Goal: Information Seeking & Learning: Learn about a topic

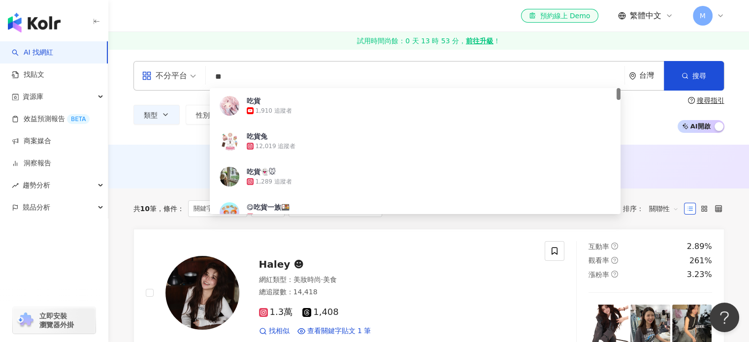
click at [311, 27] on div "el-icon-cs 預約線上 Demo 繁體中文 M" at bounding box center [429, 16] width 591 height 32
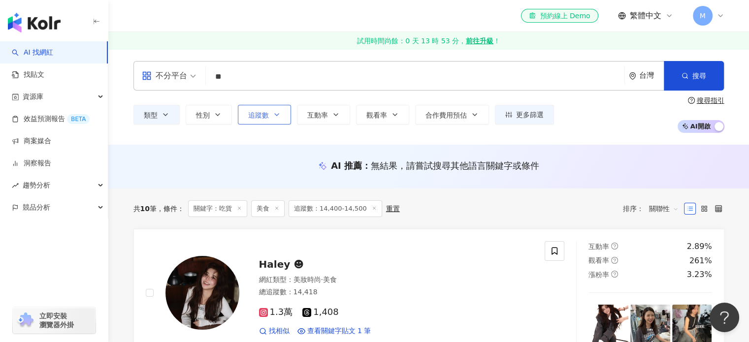
click at [240, 116] on button "追蹤數" at bounding box center [264, 115] width 53 height 20
click at [700, 65] on button "搜尋" at bounding box center [694, 76] width 60 height 30
click at [703, 88] on button "搜尋" at bounding box center [694, 76] width 60 height 30
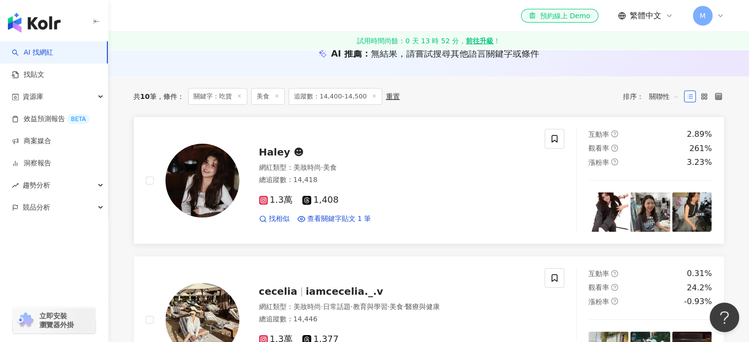
scroll to position [148, 0]
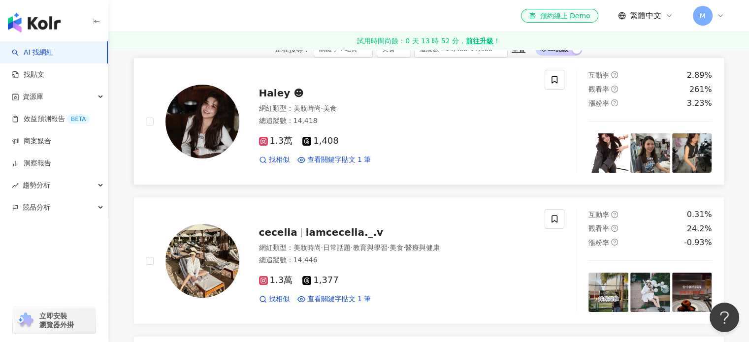
click at [280, 99] on span "Haley ☻︎" at bounding box center [281, 93] width 45 height 12
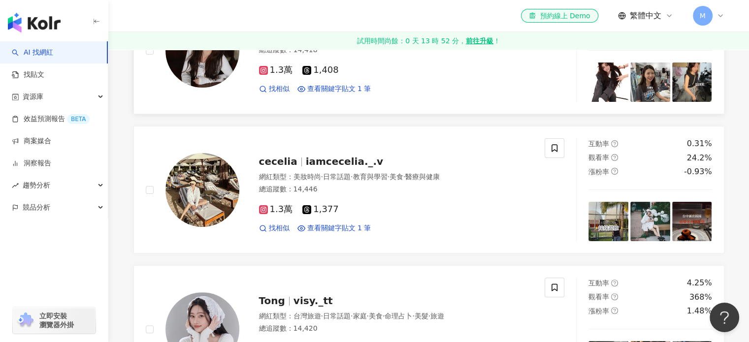
scroll to position [246, 0]
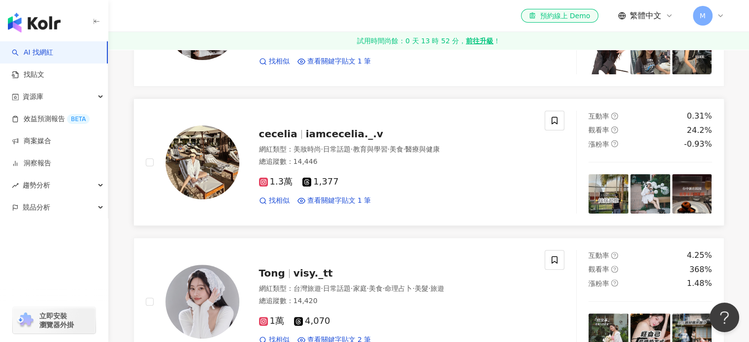
click at [282, 140] on span "cecelia" at bounding box center [278, 134] width 38 height 12
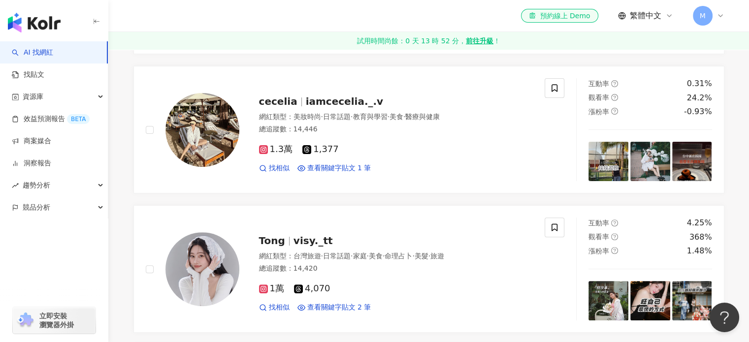
scroll to position [345, 0]
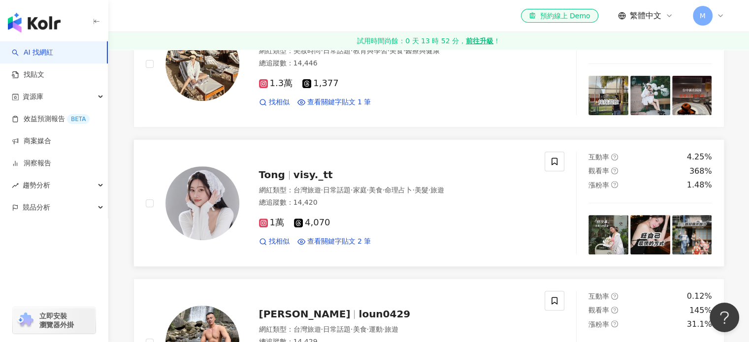
click at [303, 181] on span "visy._tt" at bounding box center [313, 175] width 39 height 12
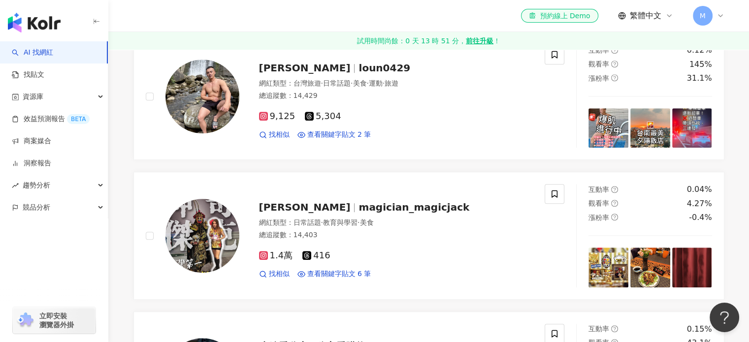
scroll to position [690, 0]
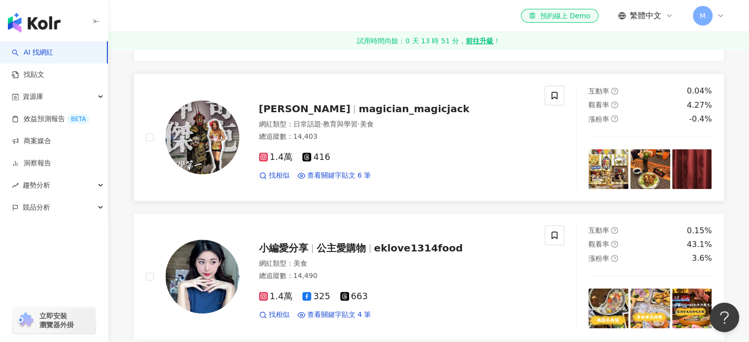
click at [288, 115] on span "李昌鴻" at bounding box center [305, 109] width 92 height 12
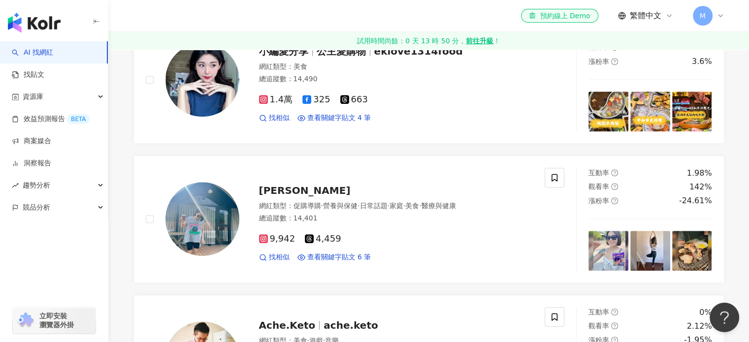
scroll to position [837, 0]
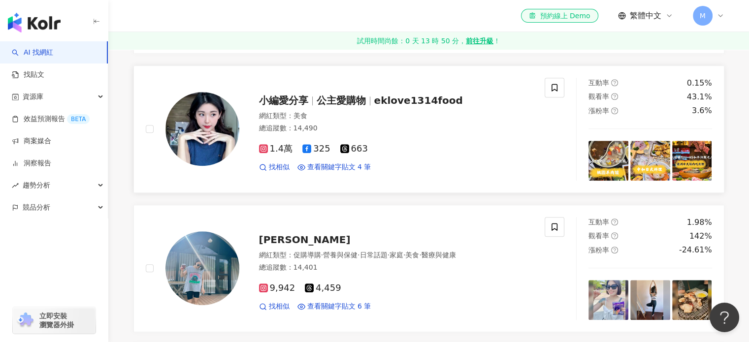
click at [268, 106] on span "小編愛分享" at bounding box center [283, 101] width 49 height 12
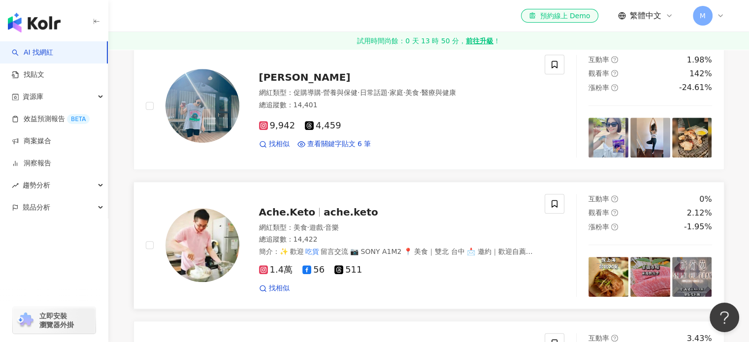
scroll to position [985, 0]
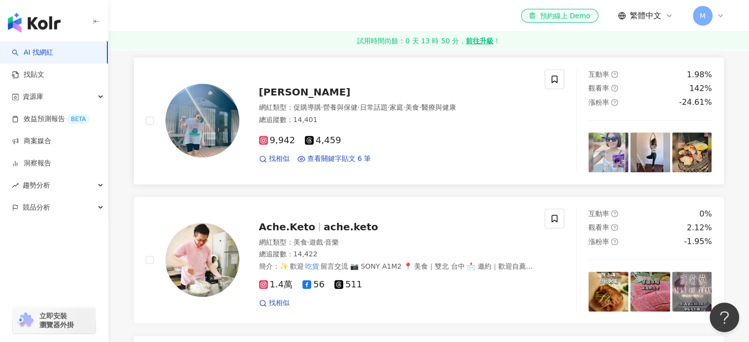
click at [268, 98] on span "黃郁雅" at bounding box center [305, 92] width 92 height 12
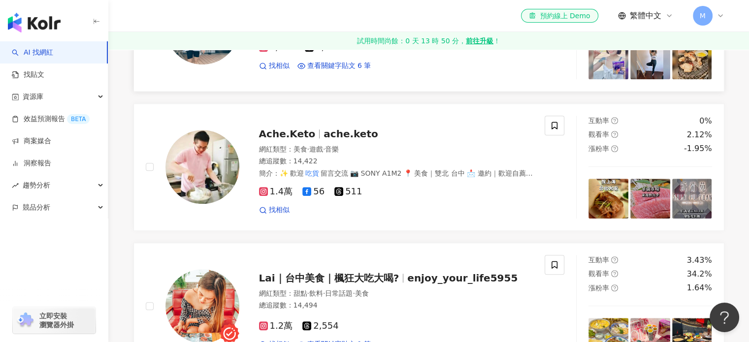
scroll to position [1084, 0]
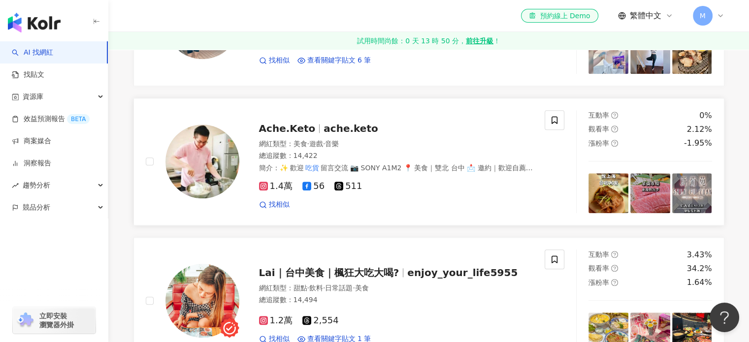
click at [280, 134] on span "Ache.Keto" at bounding box center [287, 129] width 57 height 12
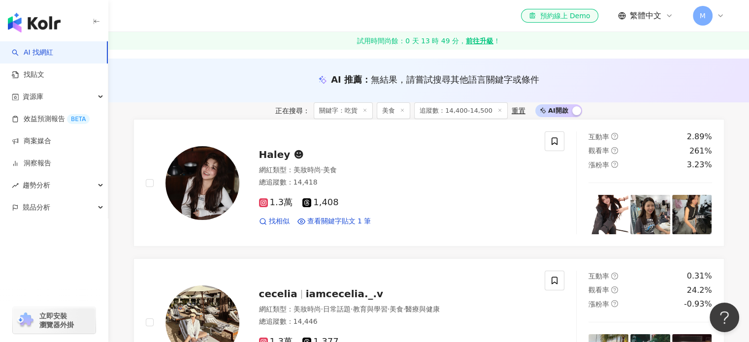
scroll to position [0, 0]
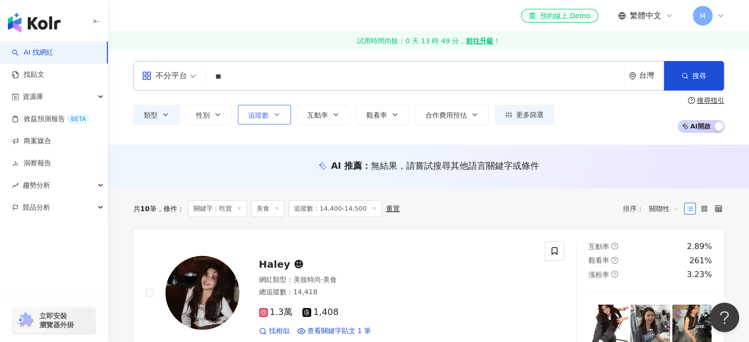
click at [259, 111] on span "追蹤數" at bounding box center [258, 115] width 21 height 8
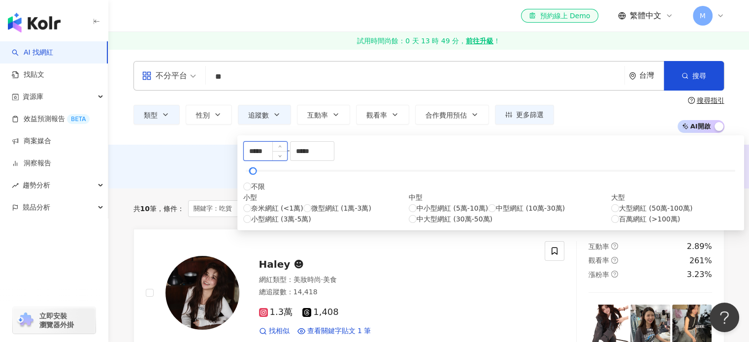
click at [268, 155] on input "*****" at bounding box center [265, 151] width 43 height 19
type input "*****"
click at [334, 161] on input "*****" at bounding box center [312, 151] width 43 height 19
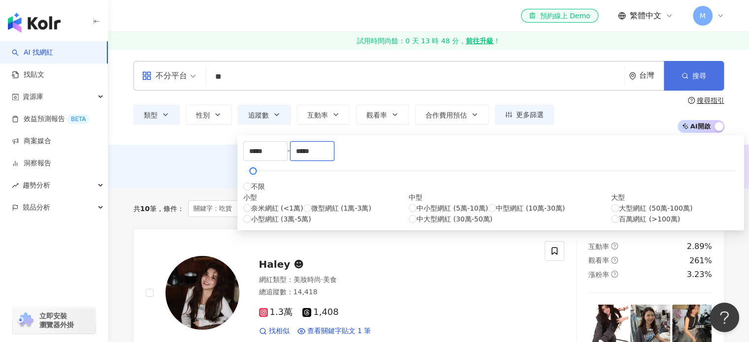
type input "*****"
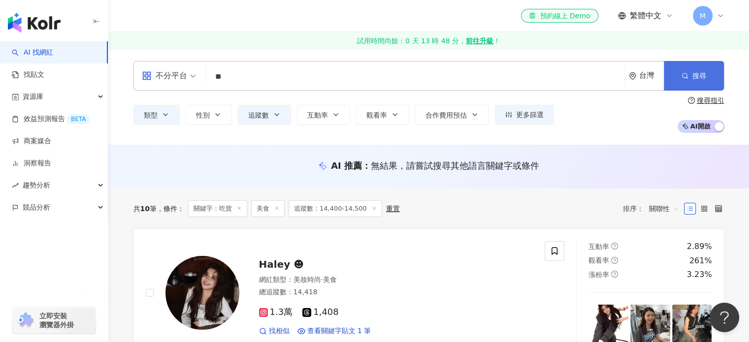
click at [701, 81] on button "搜尋" at bounding box center [694, 76] width 60 height 30
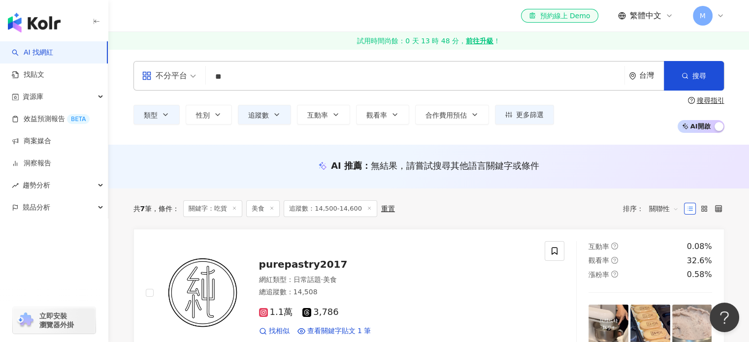
scroll to position [99, 0]
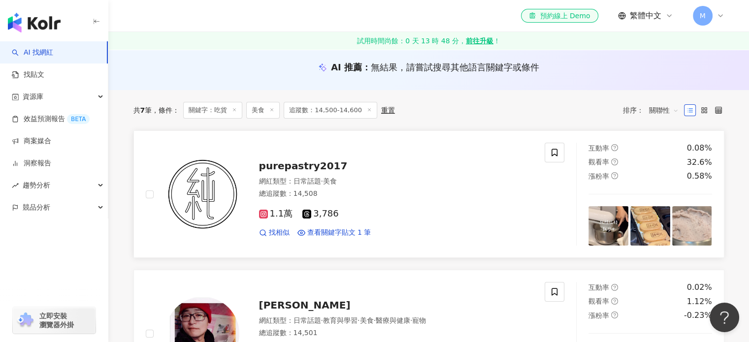
click at [284, 164] on span "purepastry2017" at bounding box center [303, 166] width 89 height 12
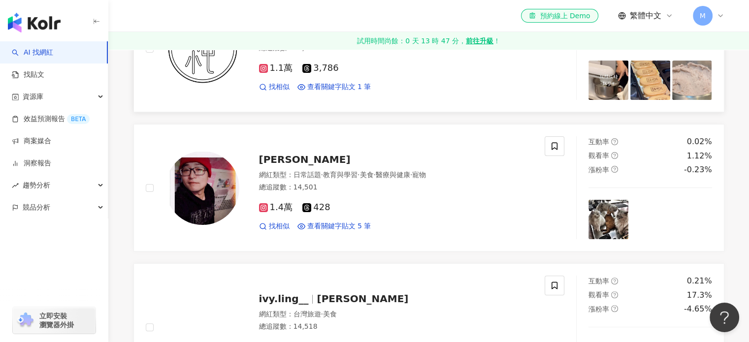
scroll to position [246, 0]
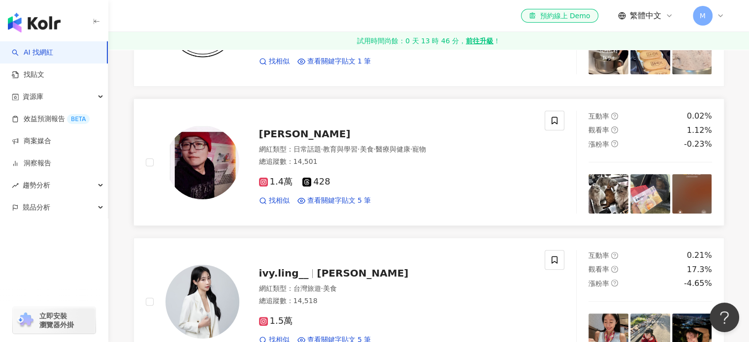
click at [278, 140] on span "Yen Wei Li" at bounding box center [305, 134] width 92 height 12
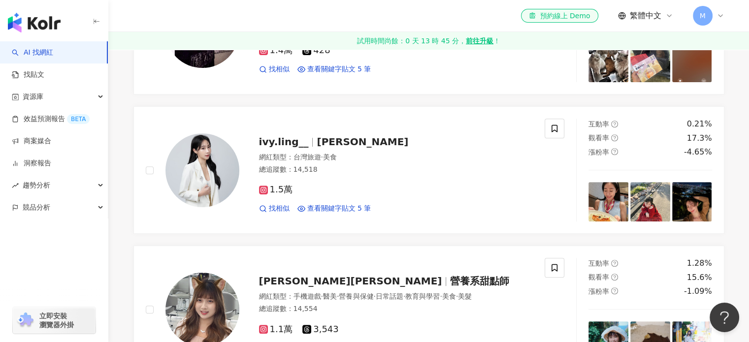
scroll to position [394, 0]
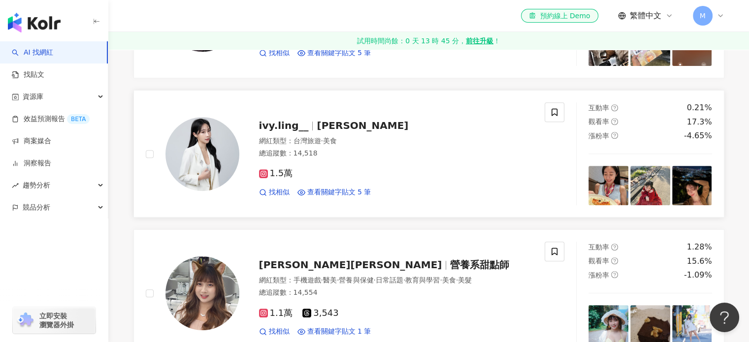
click at [280, 132] on span "ivy.ling__" at bounding box center [284, 126] width 50 height 12
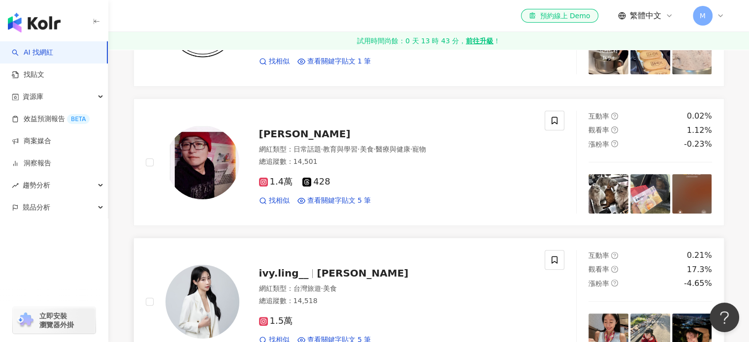
scroll to position [246, 0]
click at [275, 140] on span "Yen Wei Li" at bounding box center [305, 134] width 92 height 12
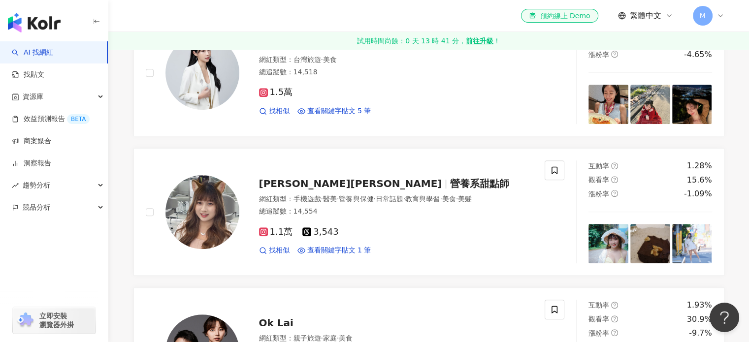
scroll to position [493, 0]
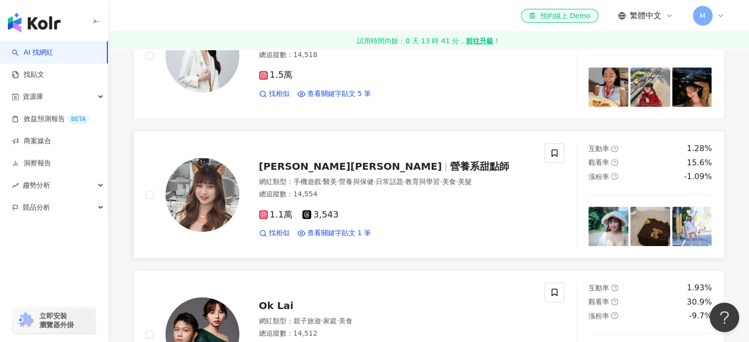
click at [450, 172] on span "營養系甜點師" at bounding box center [479, 167] width 59 height 12
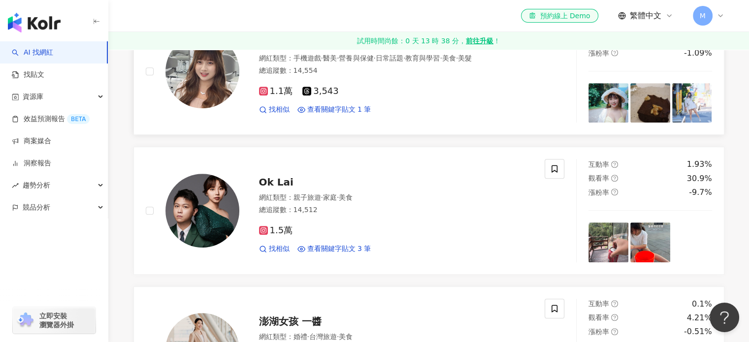
scroll to position [640, 0]
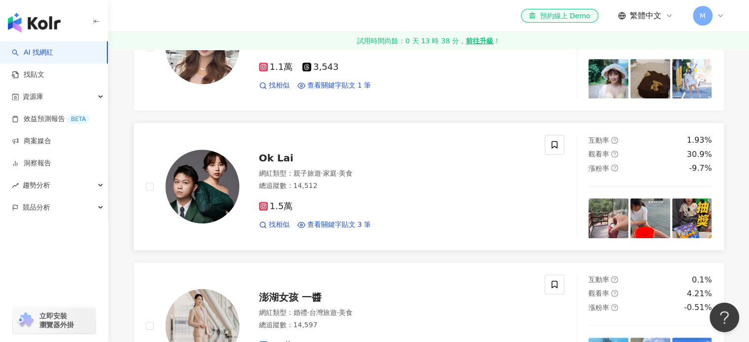
click at [288, 164] on span "Ok Lai" at bounding box center [276, 158] width 34 height 12
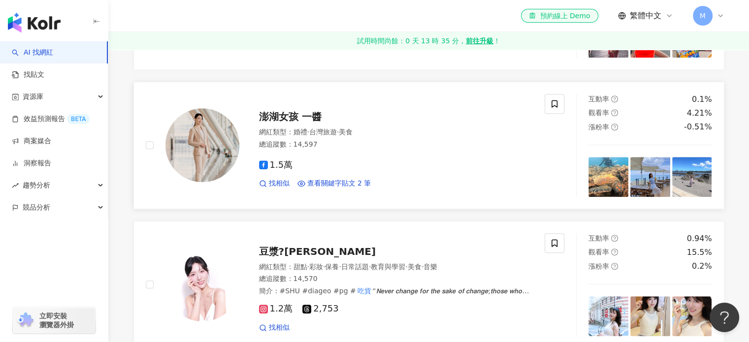
scroll to position [837, 0]
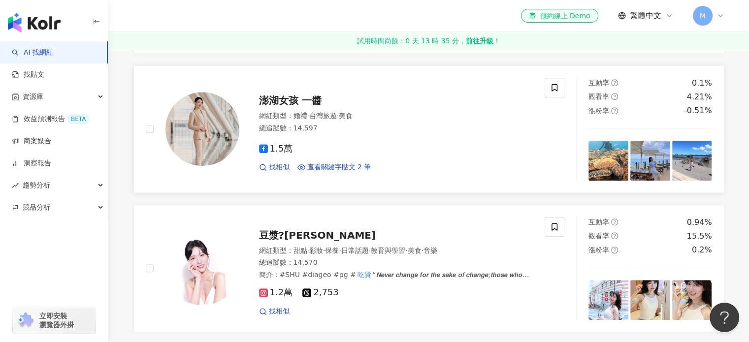
click at [307, 106] on span "澎湖女孩 一醬" at bounding box center [290, 101] width 63 height 12
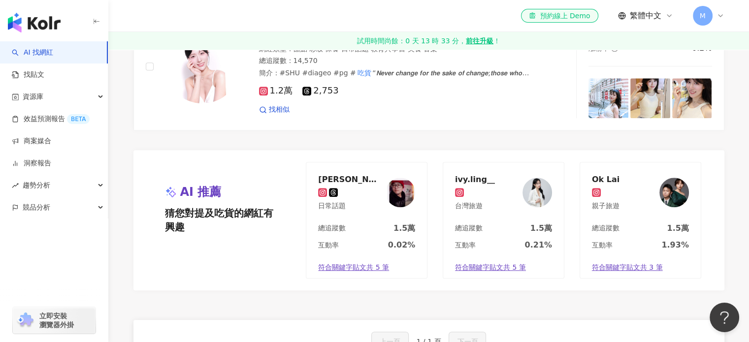
scroll to position [985, 0]
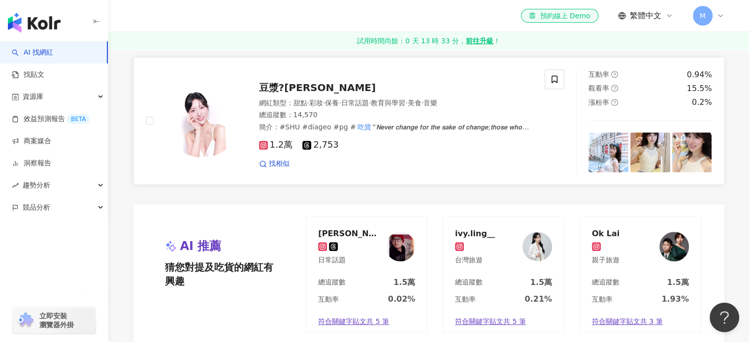
click at [311, 94] on span "豆漿?[PERSON_NAME]" at bounding box center [317, 88] width 117 height 12
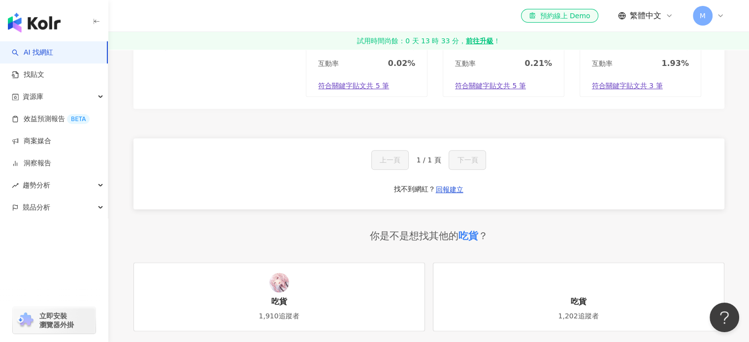
scroll to position [1182, 0]
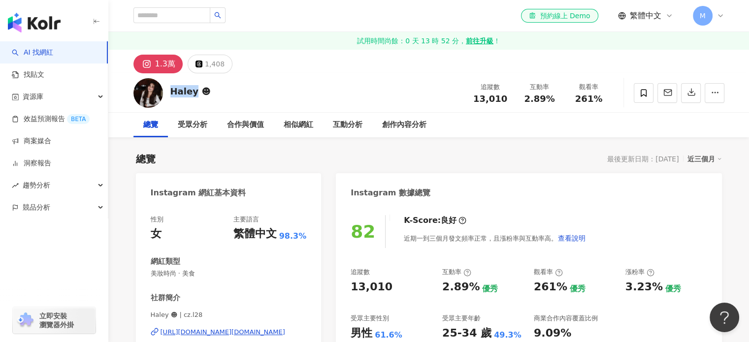
drag, startPoint x: 187, startPoint y: 94, endPoint x: 169, endPoint y: 94, distance: 18.2
click at [169, 94] on div "Haley ☻︎ 追蹤數 13,010 互動率 2.89% 觀看率 261%" at bounding box center [429, 92] width 631 height 39
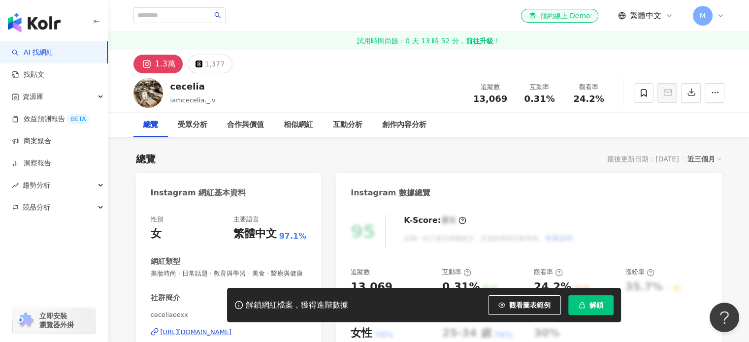
click at [170, 89] on div "cecelia" at bounding box center [192, 86] width 45 height 12
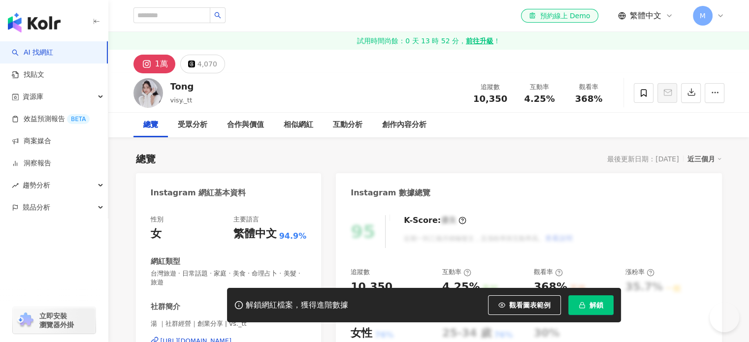
click at [169, 90] on div "Tong visy._tt 追蹤數 10,350 互動率 4.25% 觀看率 368%" at bounding box center [429, 92] width 631 height 39
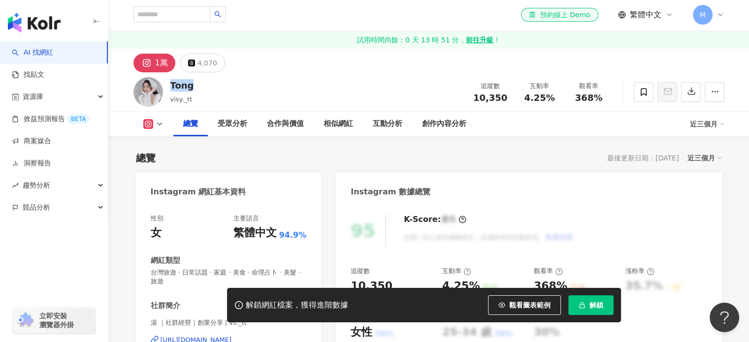
scroll to position [99, 0]
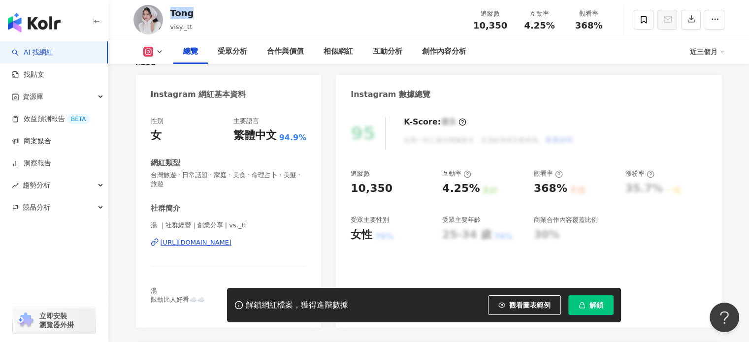
click at [202, 244] on div "https://www.instagram.com/vs._tt/" at bounding box center [196, 242] width 71 height 9
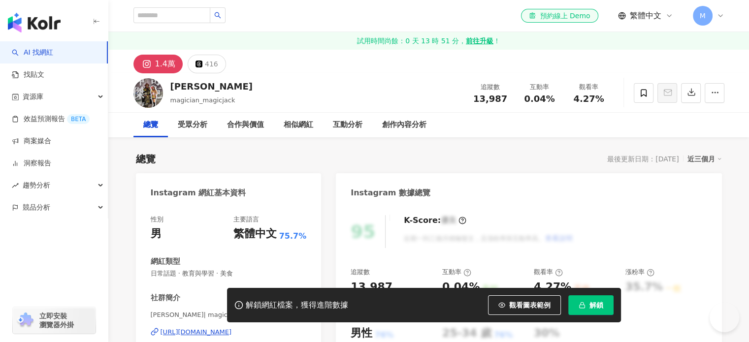
click at [169, 88] on div "[PERSON_NAME] 追蹤數 13,987 互動率 0.04% 觀看率 4.27%" at bounding box center [429, 92] width 631 height 39
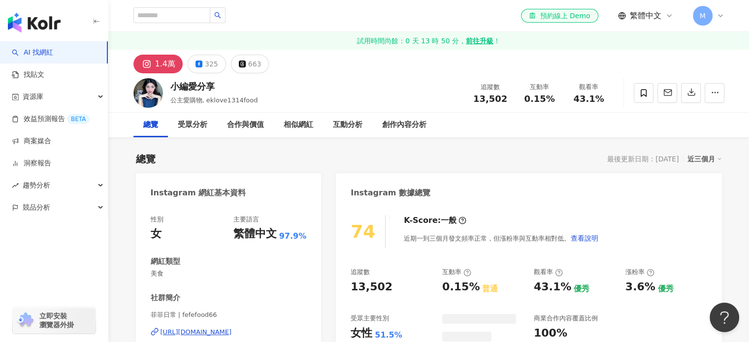
click at [173, 82] on div "小編愛分享" at bounding box center [214, 86] width 88 height 12
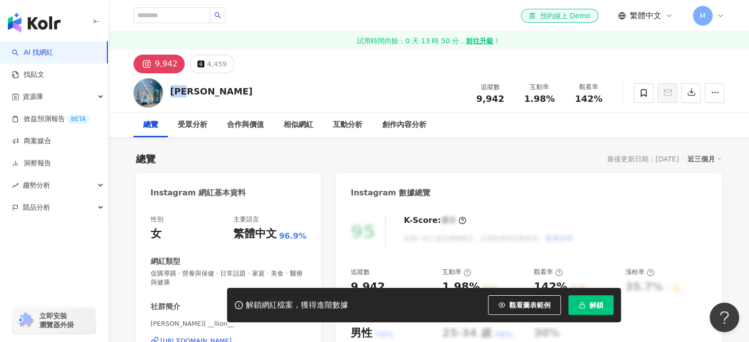
drag, startPoint x: 199, startPoint y: 92, endPoint x: 170, endPoint y: 92, distance: 28.6
click at [170, 92] on div "黃郁雅 追蹤數 9,942 互動率 1.98% 觀看率 142%" at bounding box center [429, 92] width 631 height 39
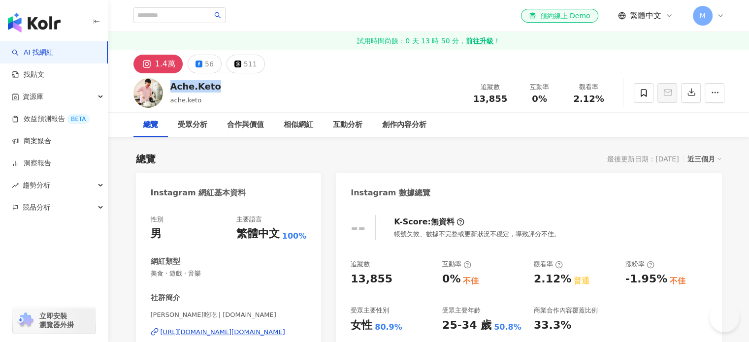
drag, startPoint x: 216, startPoint y: 88, endPoint x: 167, endPoint y: 88, distance: 48.3
click at [167, 88] on div "Ache.Keto ache.keto 追蹤數 13,855 互動率 0% 觀看率 2.12%" at bounding box center [429, 92] width 631 height 39
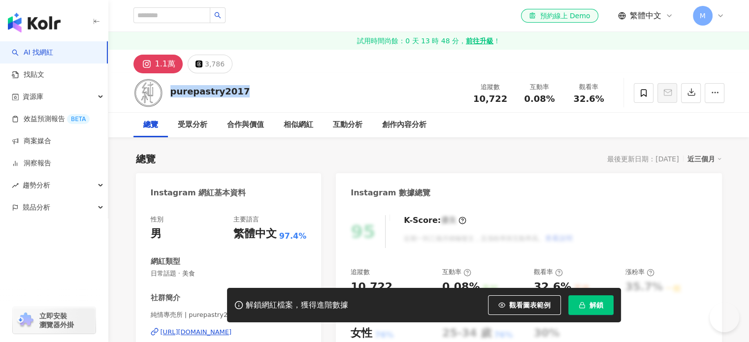
click at [170, 94] on div "purepastry2017" at bounding box center [210, 91] width 80 height 12
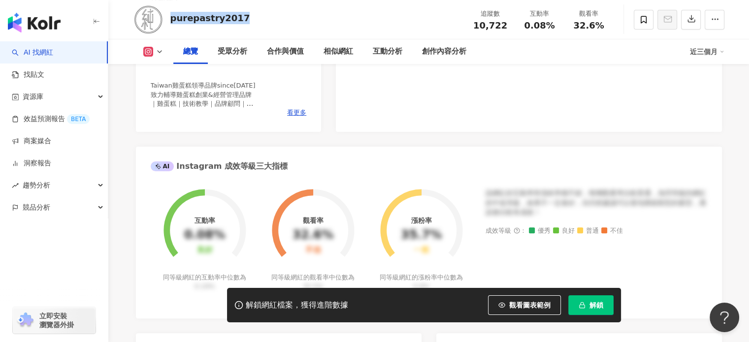
scroll to position [197, 0]
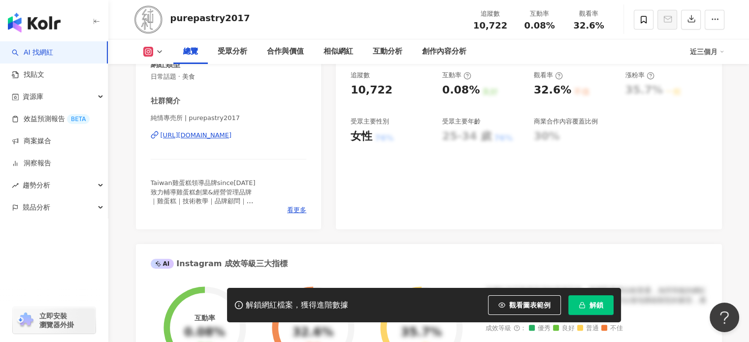
click at [217, 141] on div "純情專売所 | purepastry2017 https://www.instagram.com/purepastry2017/" at bounding box center [229, 143] width 156 height 58
click at [216, 138] on div "https://www.instagram.com/purepastry2017/" at bounding box center [196, 135] width 71 height 9
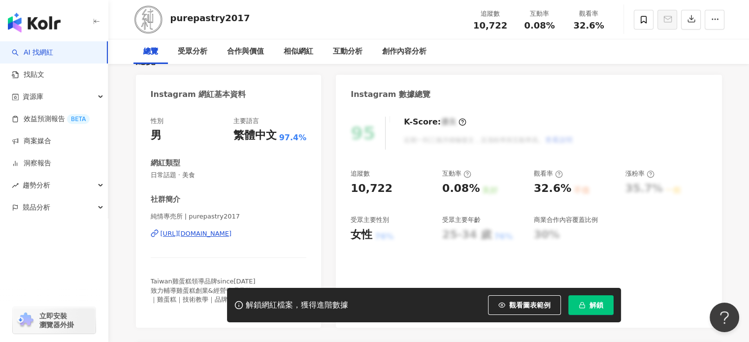
scroll to position [0, 0]
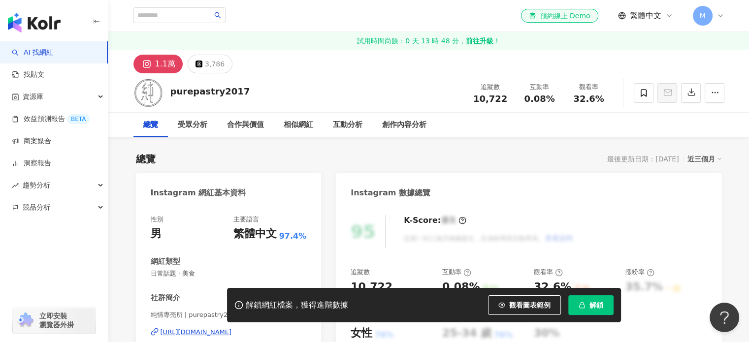
click at [581, 297] on button "解鎖" at bounding box center [590, 306] width 45 height 20
click at [207, 64] on div "3,786" at bounding box center [215, 64] width 20 height 14
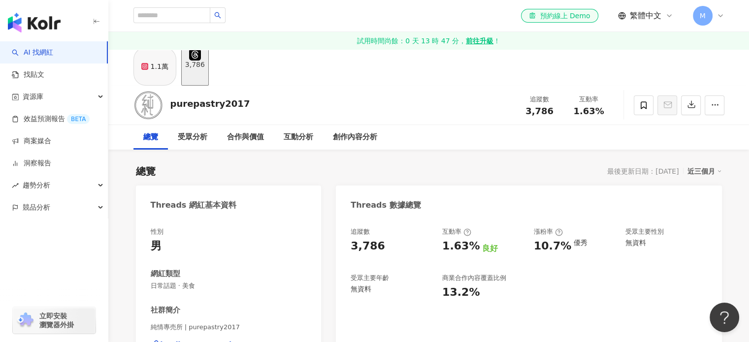
click at [162, 73] on div "1.1萬" at bounding box center [160, 67] width 18 height 14
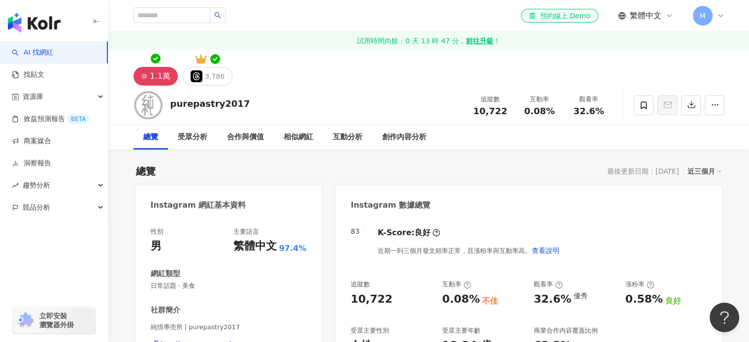
scroll to position [148, 0]
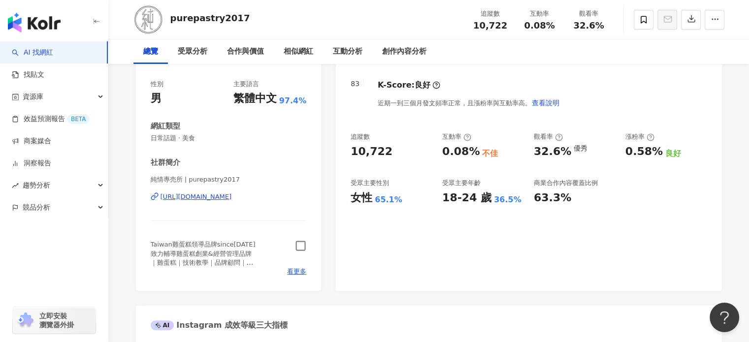
click at [299, 248] on icon "button" at bounding box center [300, 245] width 11 height 11
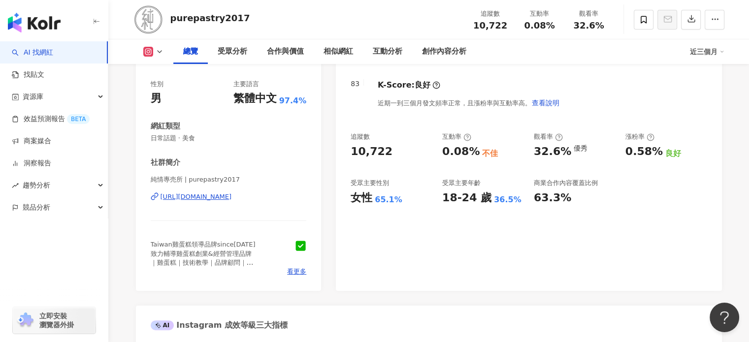
scroll to position [0, 0]
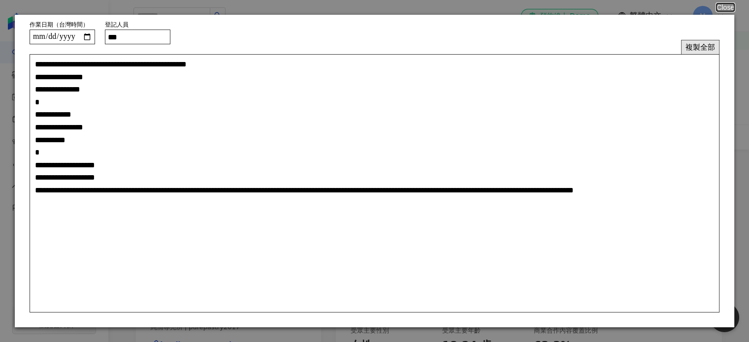
click at [690, 45] on button "複製全部" at bounding box center [700, 47] width 38 height 14
click at [727, 7] on button "Close" at bounding box center [725, 7] width 19 height 8
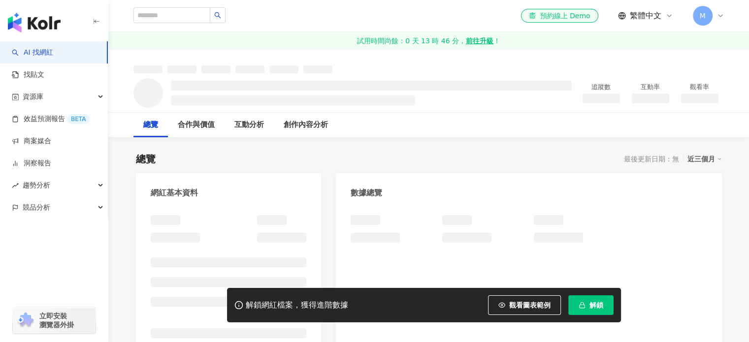
scroll to position [49, 0]
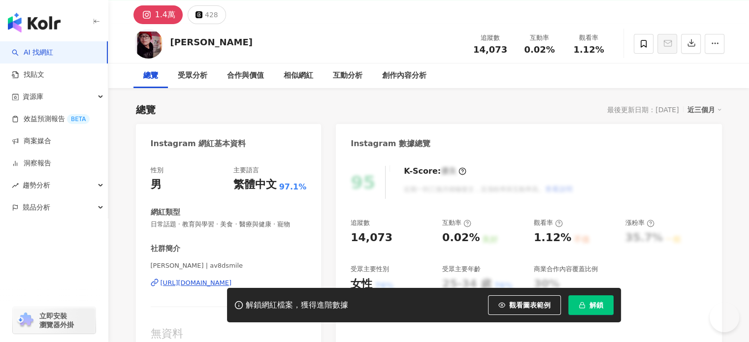
click at [220, 144] on div "Instagram 網紅基本資料" at bounding box center [199, 143] width 96 height 11
drag, startPoint x: 203, startPoint y: 41, endPoint x: 169, endPoint y: 43, distance: 34.0
click at [169, 43] on div "Yen Wei Li 追蹤數 14,073 互動率 0.02% 觀看率 1.12%" at bounding box center [429, 43] width 631 height 39
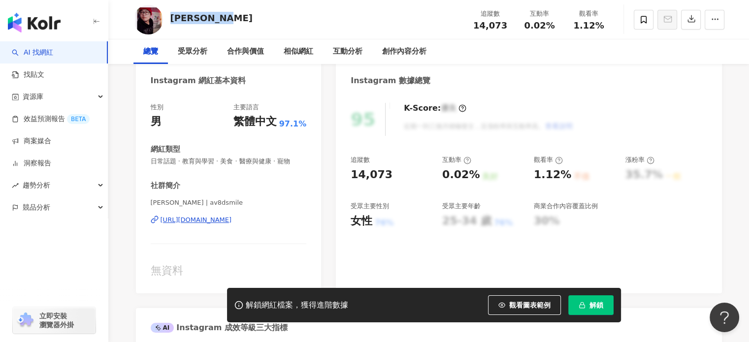
scroll to position [148, 0]
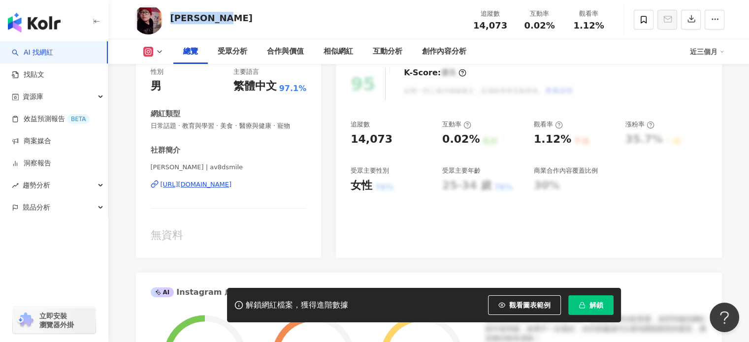
click at [232, 182] on div "[URL][DOMAIN_NAME]" at bounding box center [196, 184] width 71 height 9
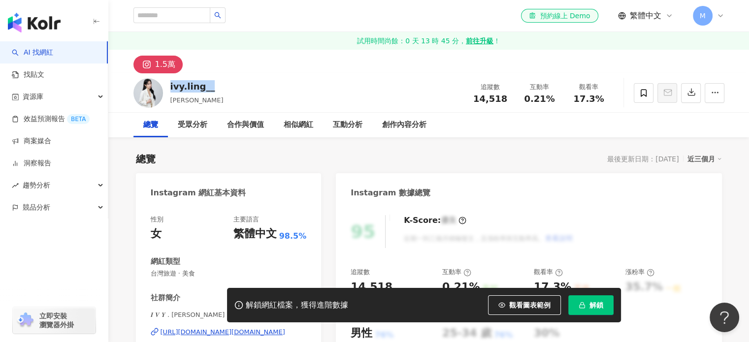
drag, startPoint x: 216, startPoint y: 91, endPoint x: 171, endPoint y: 88, distance: 44.4
click at [171, 88] on div "ivy.[PERSON_NAME] 追蹤數 14,518 互動率 0.21% 觀看率 17.3%" at bounding box center [429, 92] width 631 height 39
copy div "ivy.ling__"
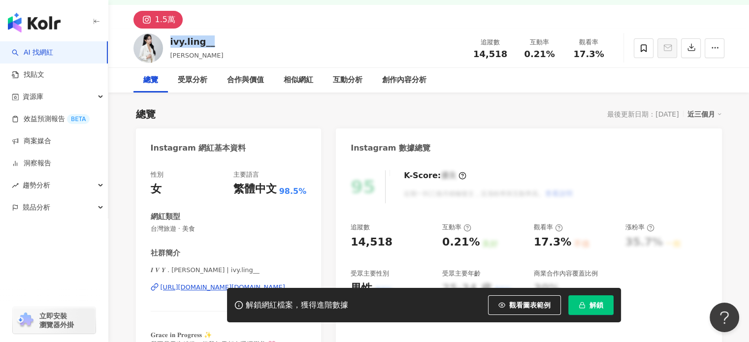
scroll to position [99, 0]
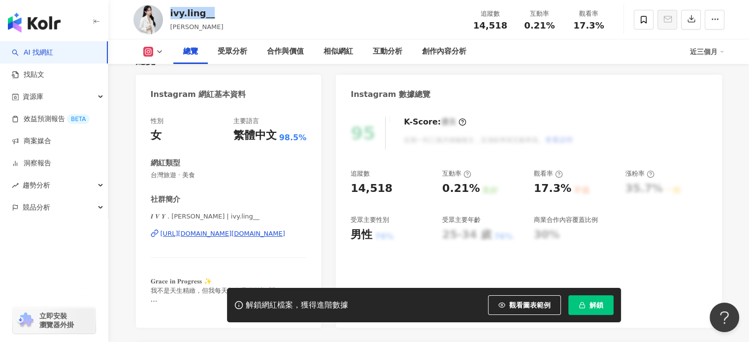
click at [196, 230] on div "[URL][DOMAIN_NAME][DOMAIN_NAME]" at bounding box center [223, 234] width 125 height 9
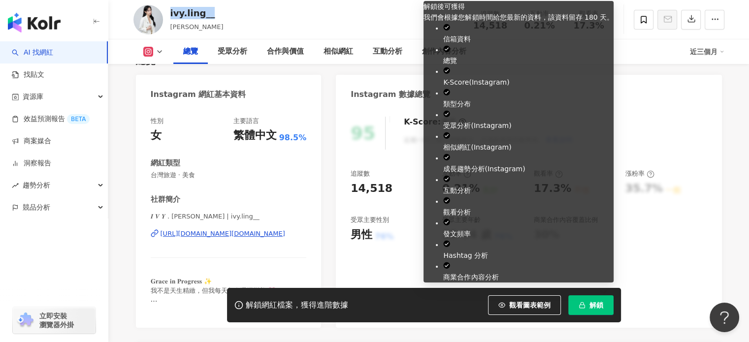
click at [601, 308] on span "解鎖" at bounding box center [597, 305] width 14 height 8
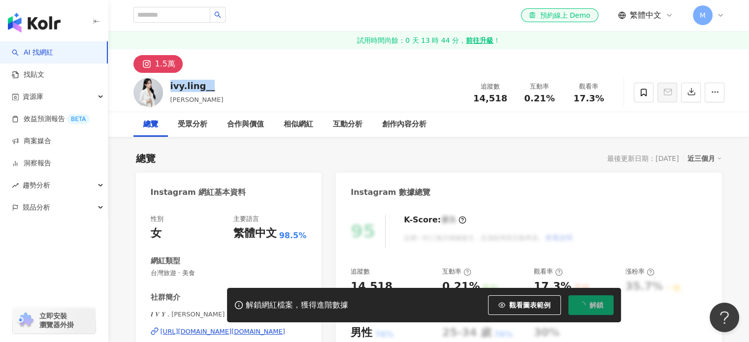
scroll to position [0, 0]
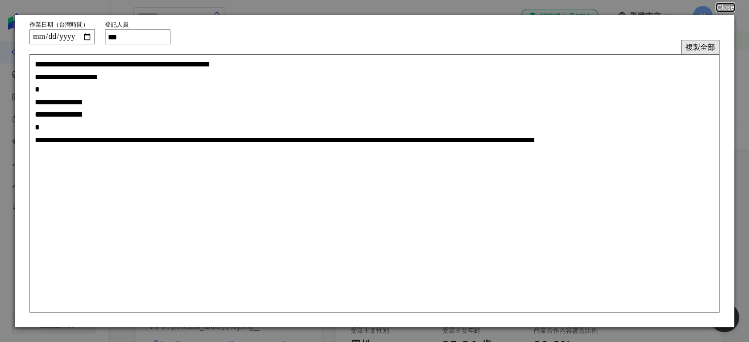
click at [711, 44] on button "複製全部" at bounding box center [700, 47] width 38 height 14
click at [727, 8] on button "Close" at bounding box center [726, 7] width 18 height 8
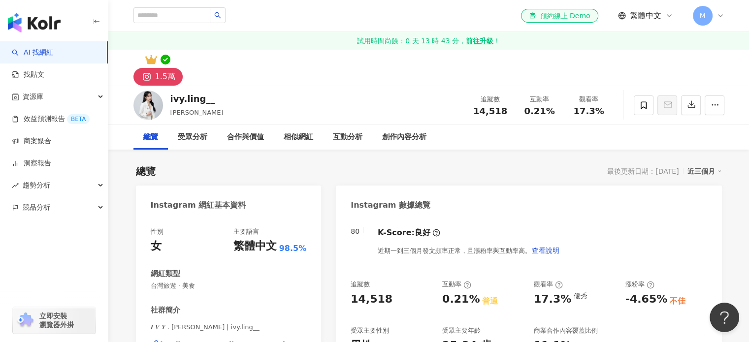
click at [727, 4] on div "el-icon-cs 預約線上 Demo 繁體中文 M" at bounding box center [429, 16] width 631 height 32
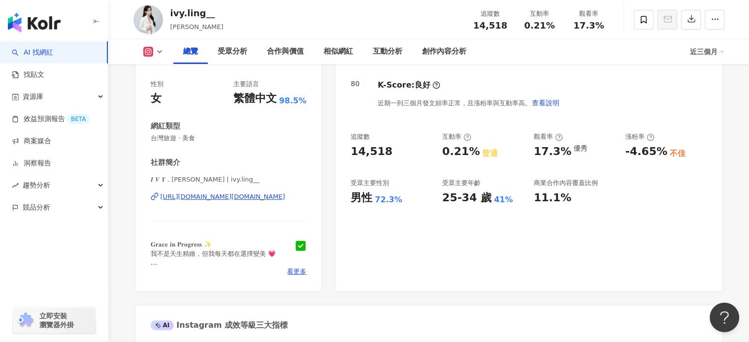
click at [222, 200] on div "[URL][DOMAIN_NAME][DOMAIN_NAME]" at bounding box center [223, 197] width 125 height 9
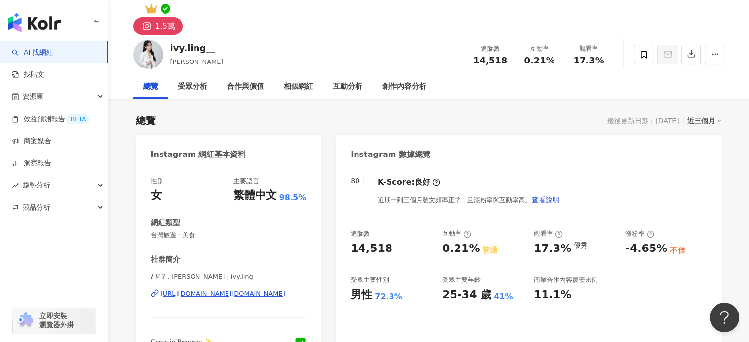
scroll to position [0, 0]
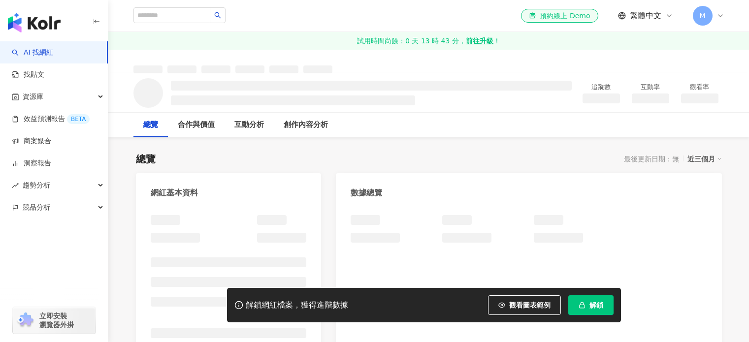
click at [232, 184] on div "網紅基本資料" at bounding box center [229, 189] width 186 height 32
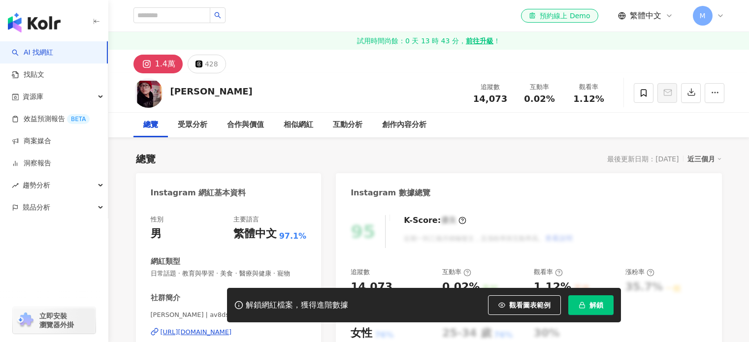
click at [232, 328] on div "[URL][DOMAIN_NAME]" at bounding box center [196, 332] width 71 height 9
click at [601, 326] on div "30%" at bounding box center [575, 333] width 82 height 15
click at [600, 311] on button "解鎖" at bounding box center [590, 306] width 45 height 20
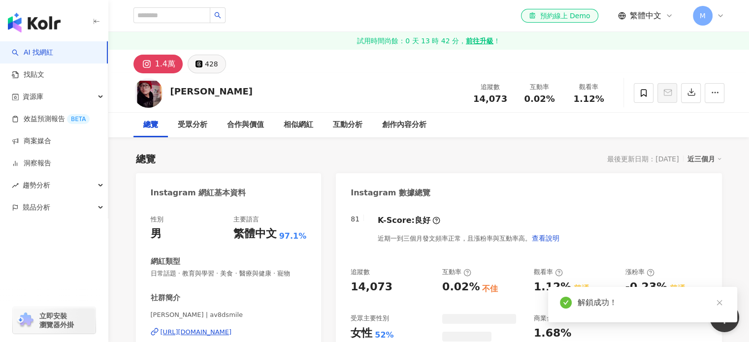
click at [210, 72] on button "428" at bounding box center [207, 64] width 38 height 19
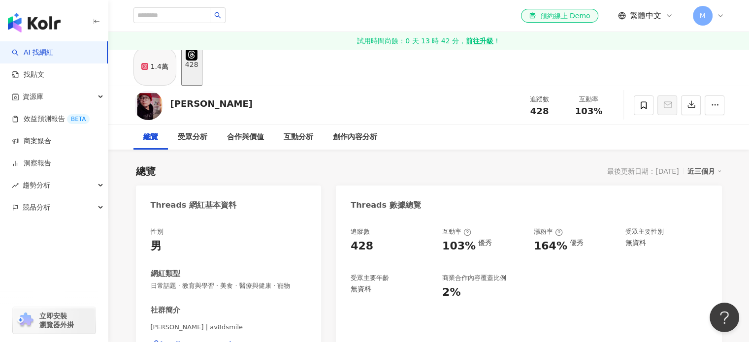
click at [152, 71] on div "1.4萬" at bounding box center [160, 67] width 18 height 14
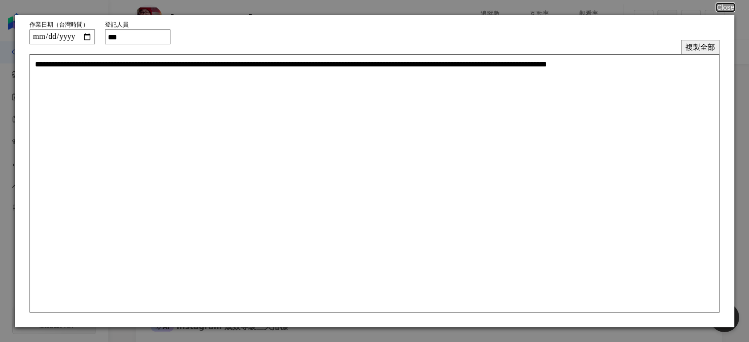
scroll to position [148, 0]
click at [719, 49] on button "複製全部" at bounding box center [700, 47] width 38 height 14
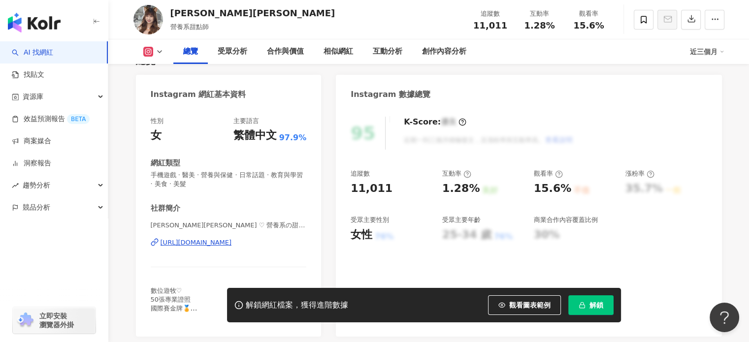
click at [232, 246] on div "[URL][DOMAIN_NAME]" at bounding box center [196, 242] width 71 height 9
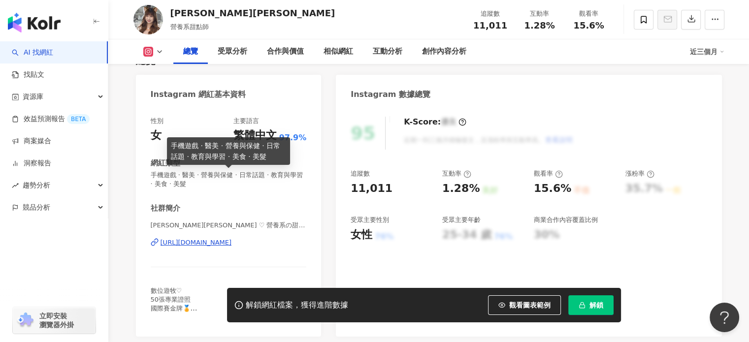
click at [582, 303] on icon "button" at bounding box center [582, 305] width 7 height 7
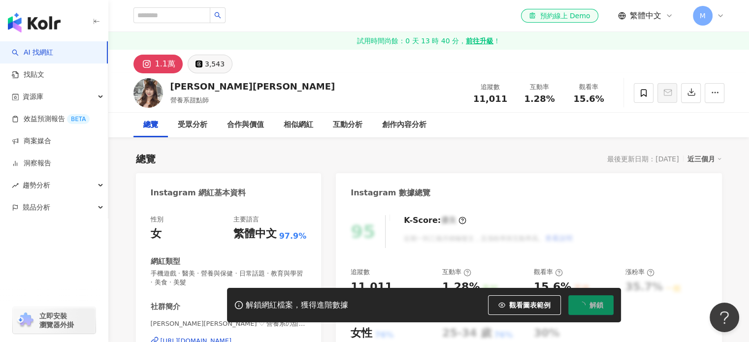
click at [200, 65] on icon at bounding box center [199, 64] width 7 height 7
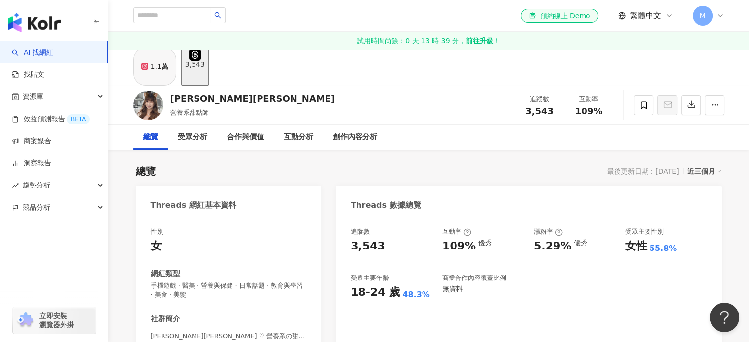
click at [158, 73] on div "1.1萬" at bounding box center [160, 67] width 18 height 14
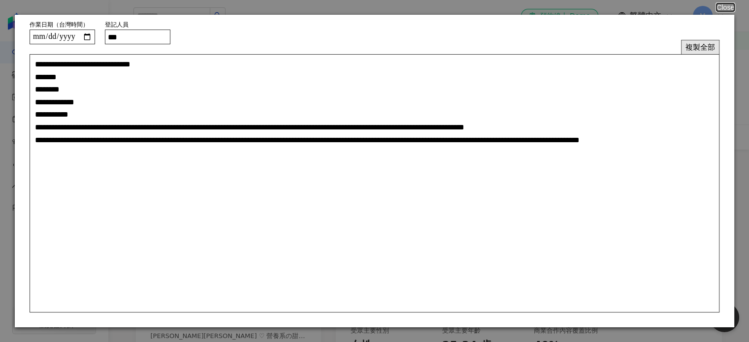
click at [688, 52] on button "複製全部" at bounding box center [700, 47] width 38 height 14
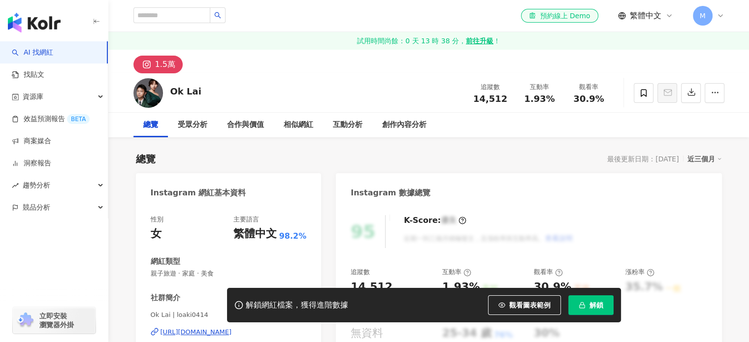
drag, startPoint x: 196, startPoint y: 91, endPoint x: 172, endPoint y: 91, distance: 24.1
click at [171, 91] on div "Ok Lai 追蹤數 14,512 互動率 1.93% 觀看率 30.9%" at bounding box center [429, 92] width 631 height 39
click at [208, 328] on div "[URL][DOMAIN_NAME]" at bounding box center [196, 332] width 71 height 9
click at [601, 315] on button "解鎖" at bounding box center [590, 306] width 45 height 20
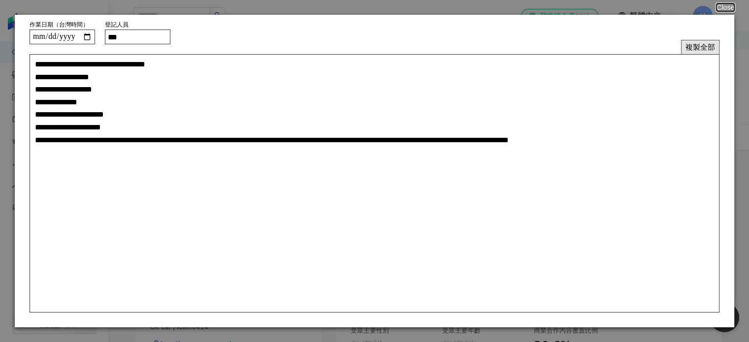
click at [698, 46] on button "複製全部" at bounding box center [700, 47] width 38 height 14
click at [692, 47] on button "複製全部" at bounding box center [700, 47] width 38 height 14
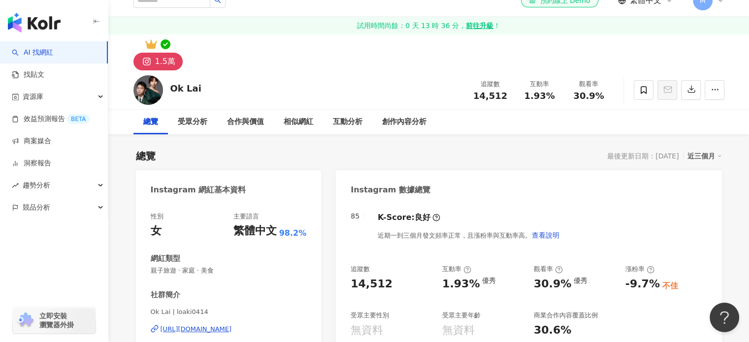
scroll to position [148, 0]
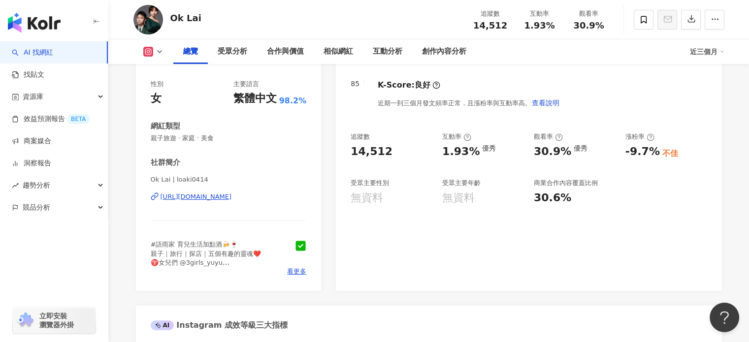
click at [232, 195] on div "https://www.instagram.com/loaki0414/" at bounding box center [196, 197] width 71 height 9
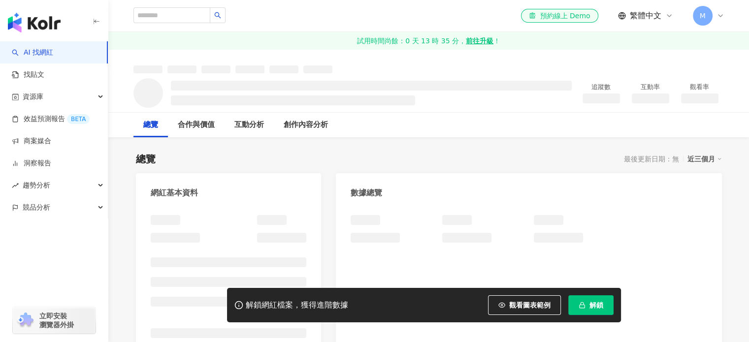
scroll to position [99, 0]
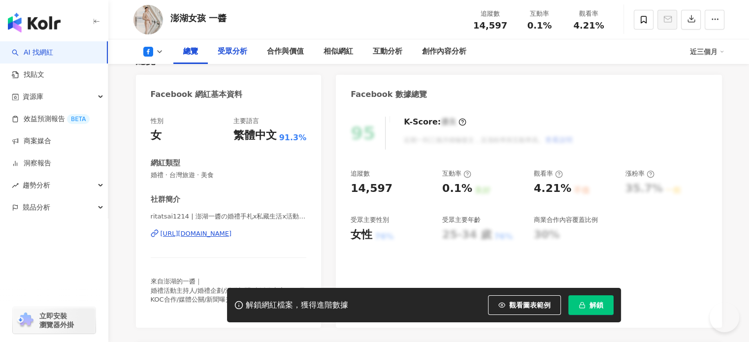
drag, startPoint x: 221, startPoint y: 46, endPoint x: 203, endPoint y: 37, distance: 20.1
click at [171, 39] on div "澎湖女孩 一醬 追蹤數 14,597 互動率 0.1% 觀看率 4.21% 總覽 受眾分析 合作與價值 相似網紅 互動分析 創作內容分析 近三個月" at bounding box center [428, 32] width 641 height 64
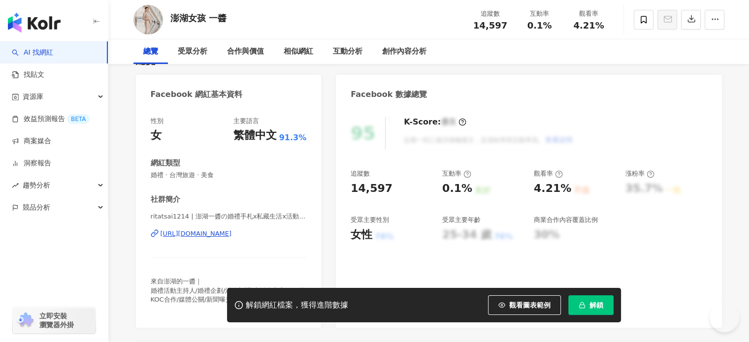
scroll to position [49, 0]
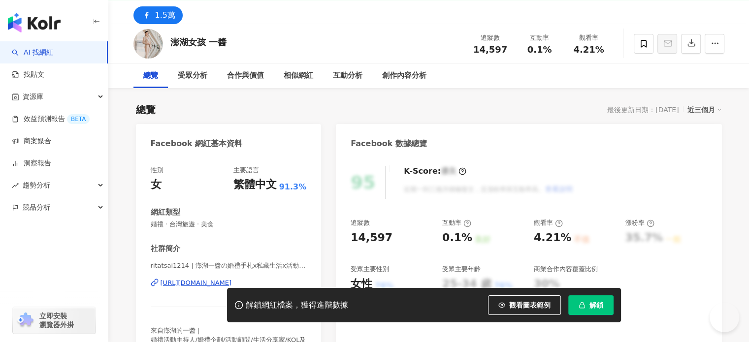
drag, startPoint x: 229, startPoint y: 44, endPoint x: 200, endPoint y: 46, distance: 28.7
click at [200, 46] on div "澎湖女孩 一醬 追蹤數 14,597 互動率 0.1% 觀看率 4.21%" at bounding box center [429, 43] width 631 height 39
click at [228, 42] on div "澎湖女孩 一醬 追蹤數 14,597 互動率 0.1% 觀看率 4.21%" at bounding box center [429, 43] width 631 height 39
drag, startPoint x: 226, startPoint y: 43, endPoint x: 164, endPoint y: 43, distance: 62.1
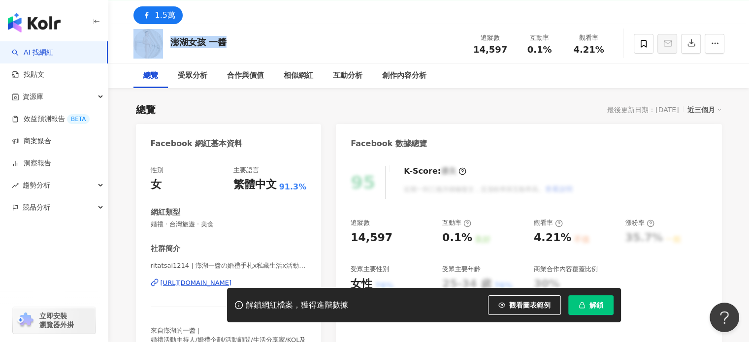
click at [164, 43] on div "澎湖女孩 一醬 追蹤數 14,597 互動率 0.1% 觀看率 4.21%" at bounding box center [429, 43] width 631 height 39
click at [240, 37] on div "澎湖女孩 一醬 追蹤數 14,597 互動率 0.1% 觀看率 4.21%" at bounding box center [429, 43] width 631 height 39
drag, startPoint x: 225, startPoint y: 43, endPoint x: 167, endPoint y: 43, distance: 57.6
click at [161, 43] on div "澎湖女孩 一醬 追蹤數 14,597 互動率 0.1% 觀看率 4.21%" at bounding box center [429, 43] width 631 height 39
copy div "澎湖女孩 一醬"
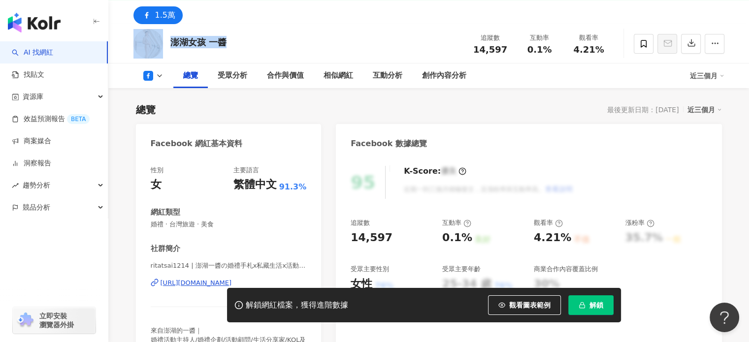
scroll to position [148, 0]
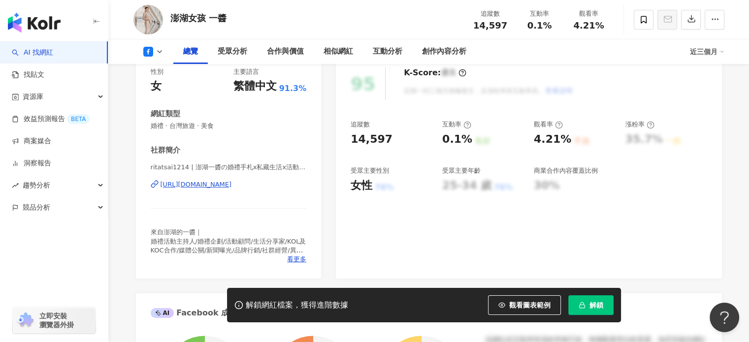
click at [191, 185] on div "https://www.facebook.com/790362527699676" at bounding box center [196, 184] width 71 height 9
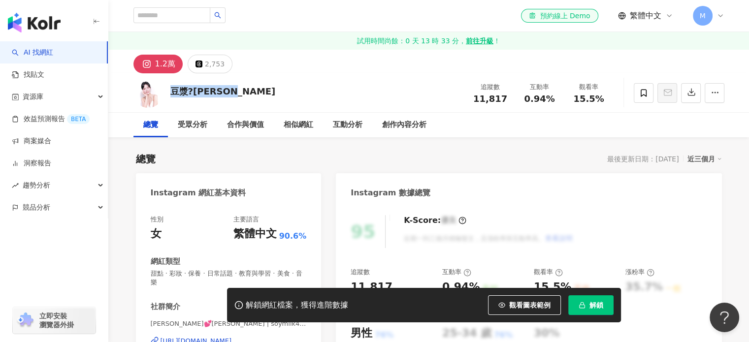
drag, startPoint x: 226, startPoint y: 92, endPoint x: 169, endPoint y: 88, distance: 56.8
click at [169, 88] on div "豆漿?[PERSON_NAME] 追蹤數 11,817 互動率 0.94% 觀看率 15.5%" at bounding box center [429, 92] width 631 height 39
copy div "豆漿?[PERSON_NAME]"
